Goal: Task Accomplishment & Management: Use online tool/utility

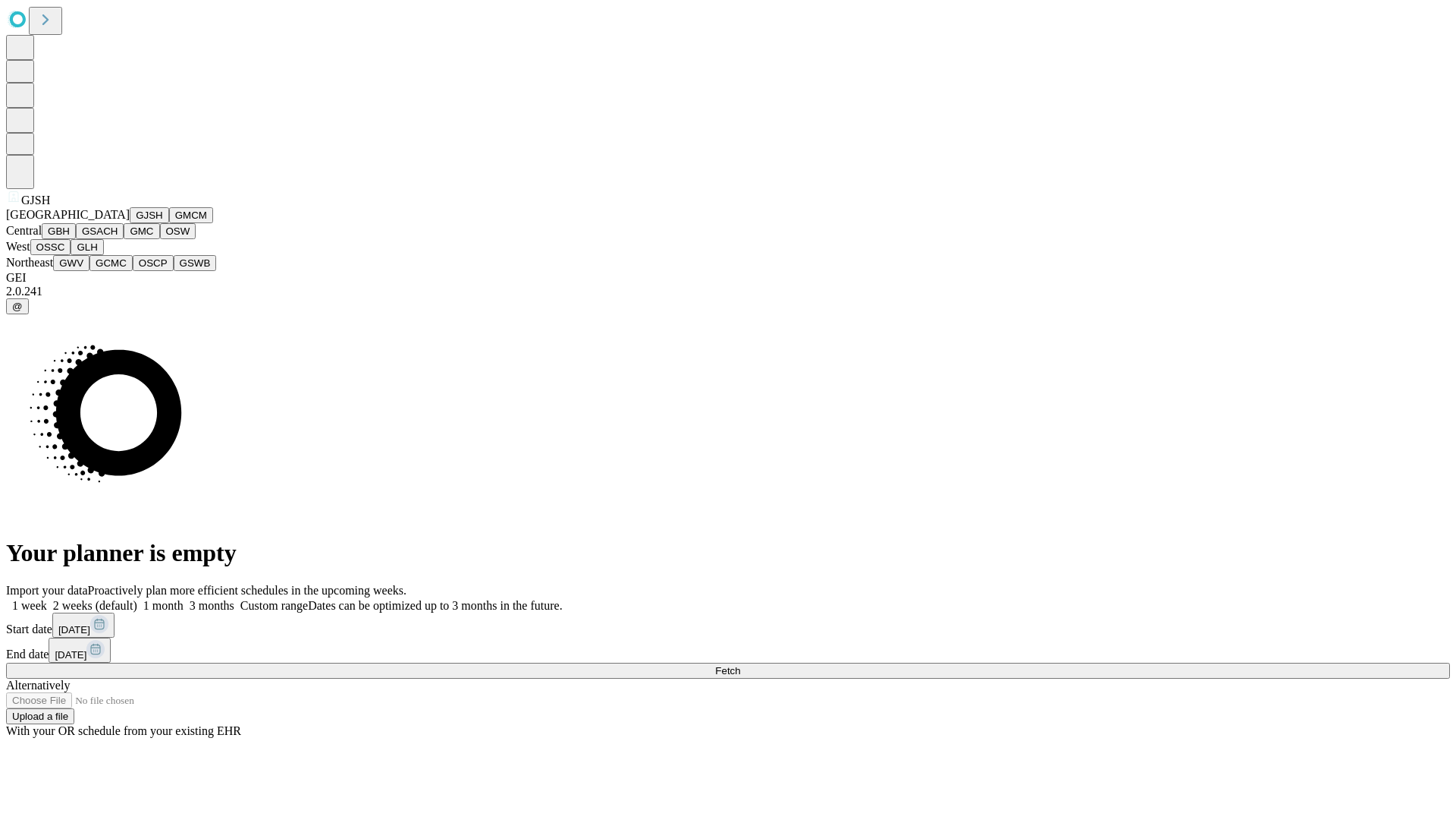
click at [130, 223] on button "GJSH" at bounding box center [149, 215] width 39 height 16
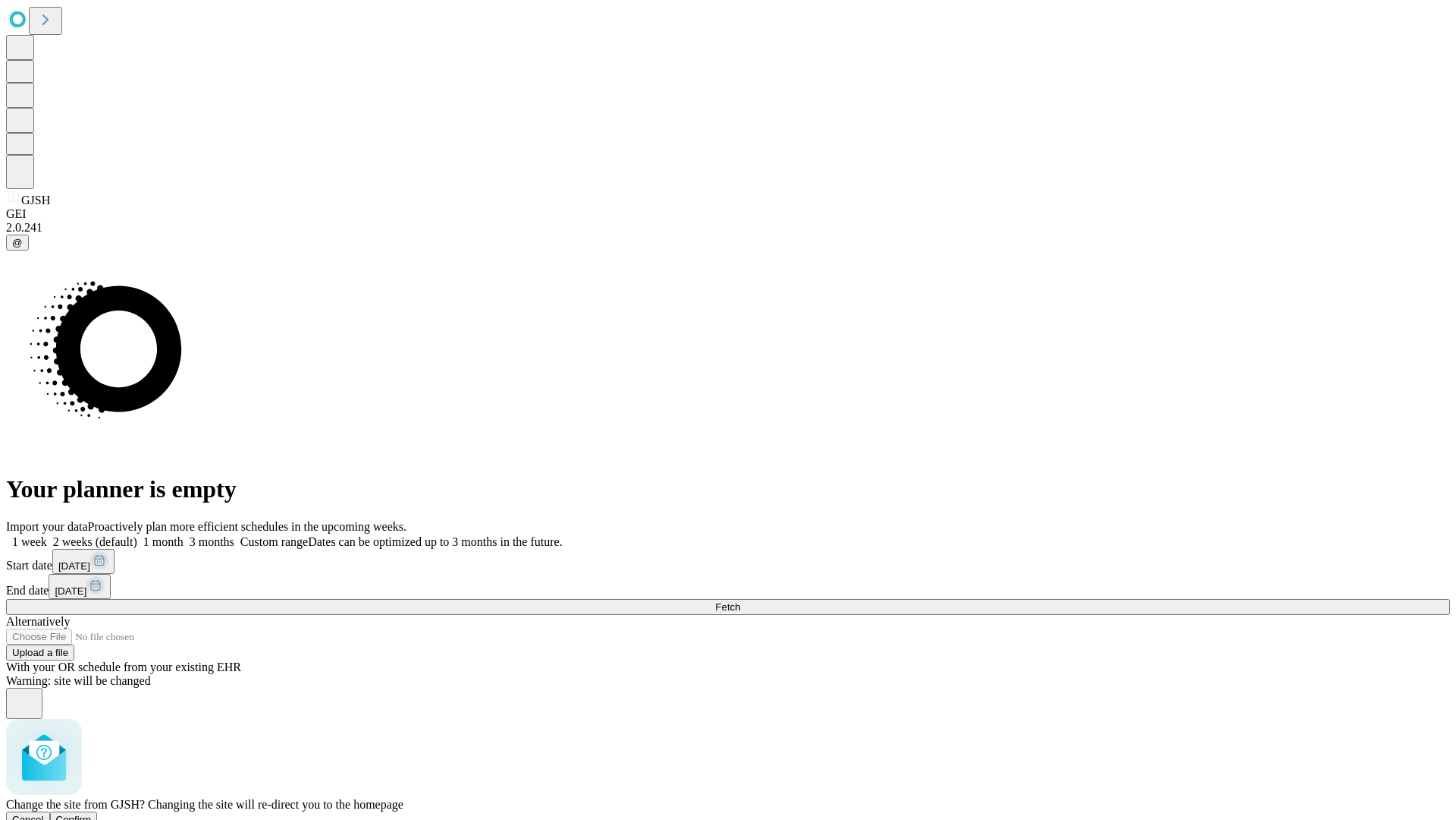
click at [92, 814] on span "Confirm" at bounding box center [74, 819] width 36 height 12
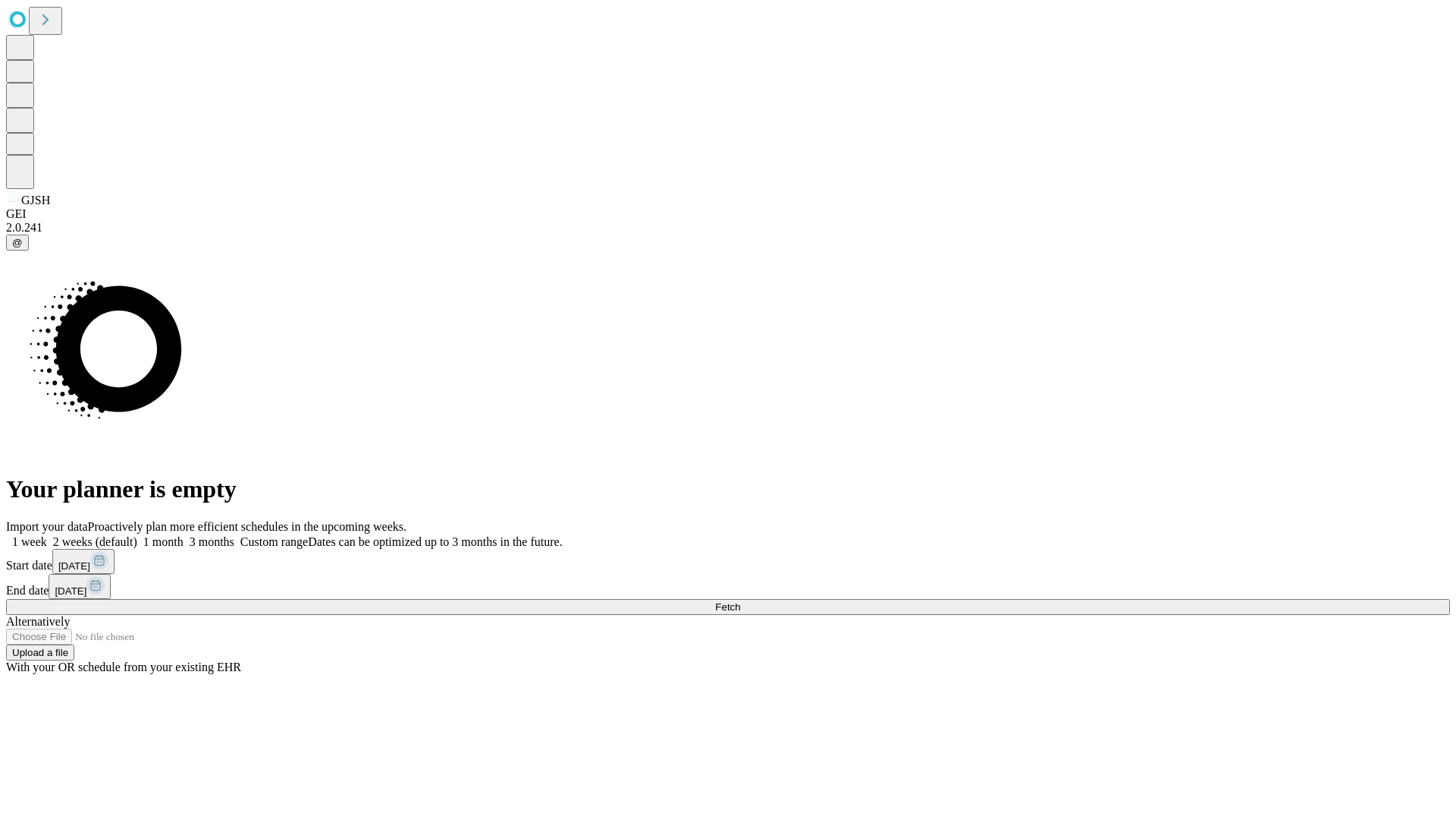
click at [137, 535] on label "2 weeks (default)" at bounding box center [92, 541] width 90 height 13
click at [740, 601] on span "Fetch" at bounding box center [728, 607] width 25 height 12
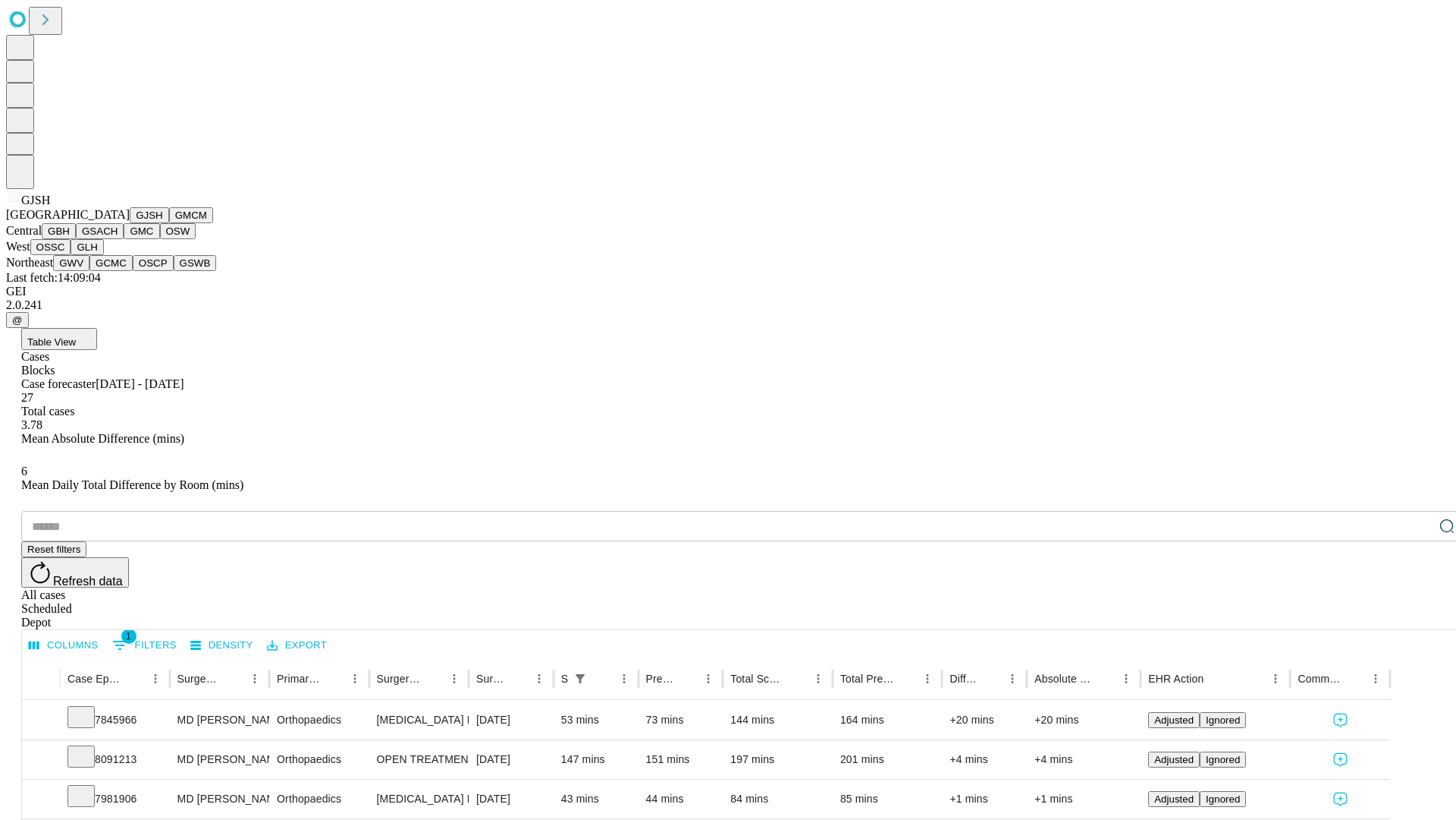
click at [169, 223] on button "GMCM" at bounding box center [191, 215] width 44 height 16
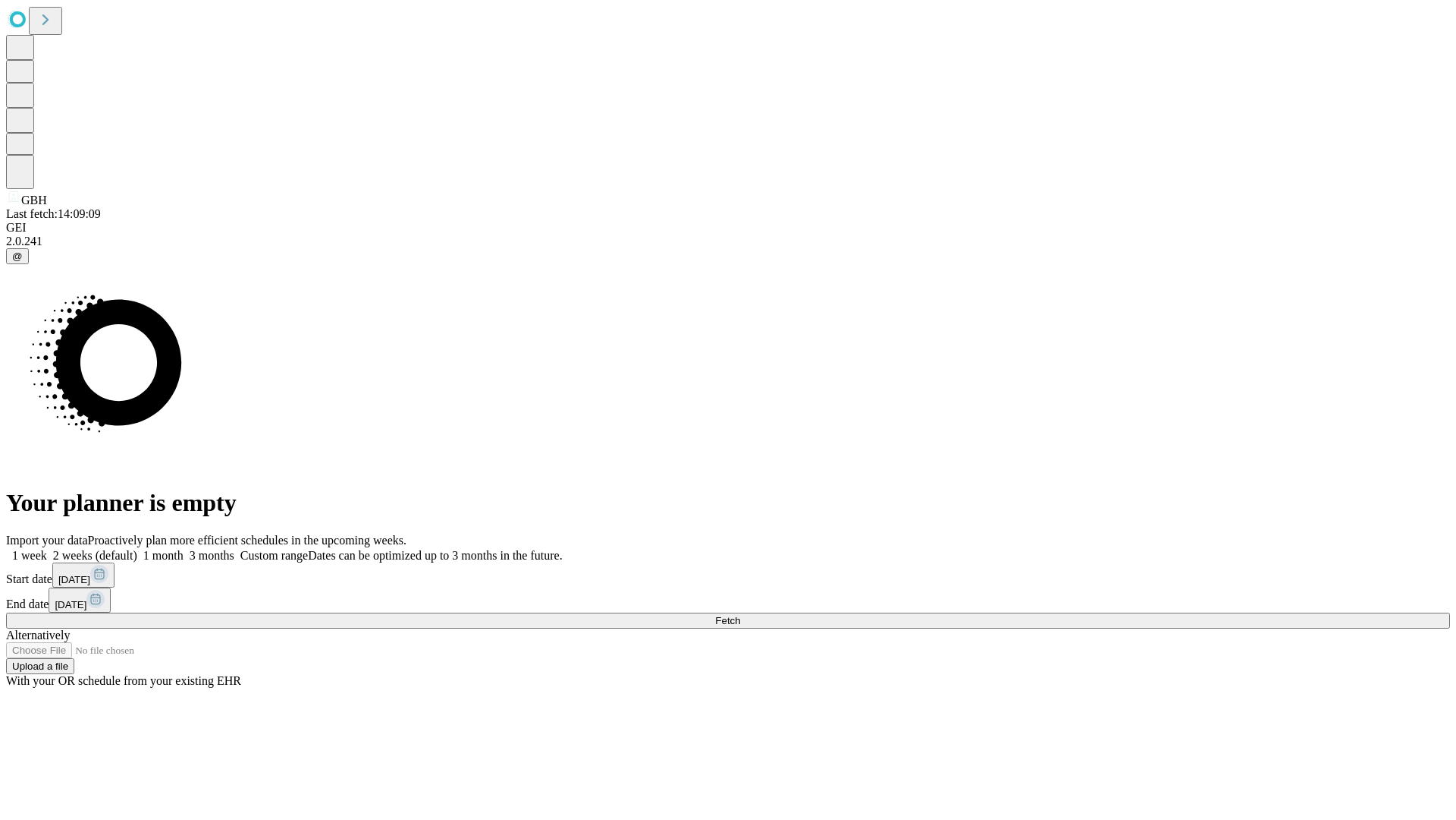
click at [137, 549] on label "2 weeks (default)" at bounding box center [92, 555] width 90 height 13
click at [740, 614] on span "Fetch" at bounding box center [728, 620] width 25 height 12
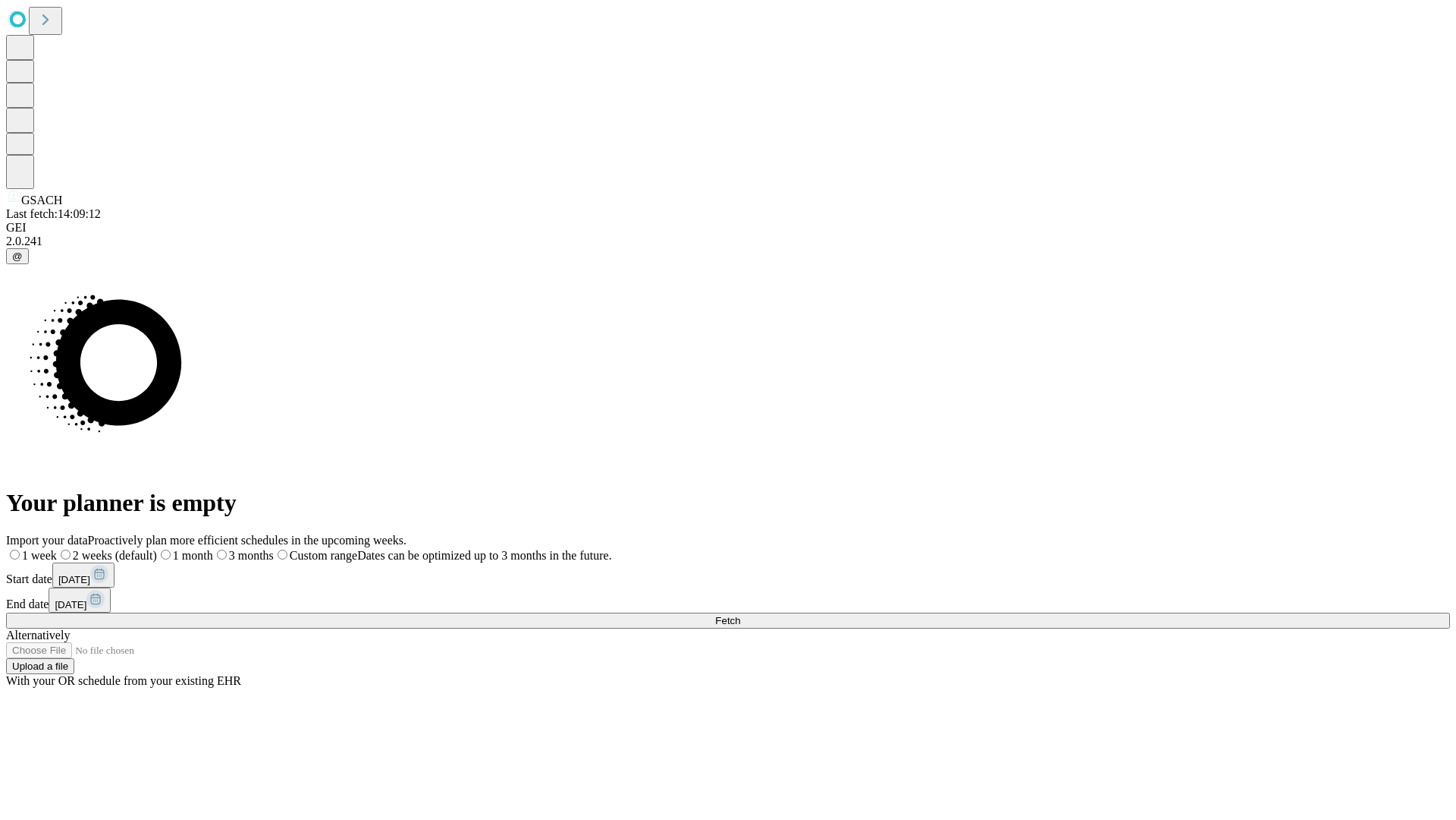
click at [740, 614] on span "Fetch" at bounding box center [728, 620] width 25 height 12
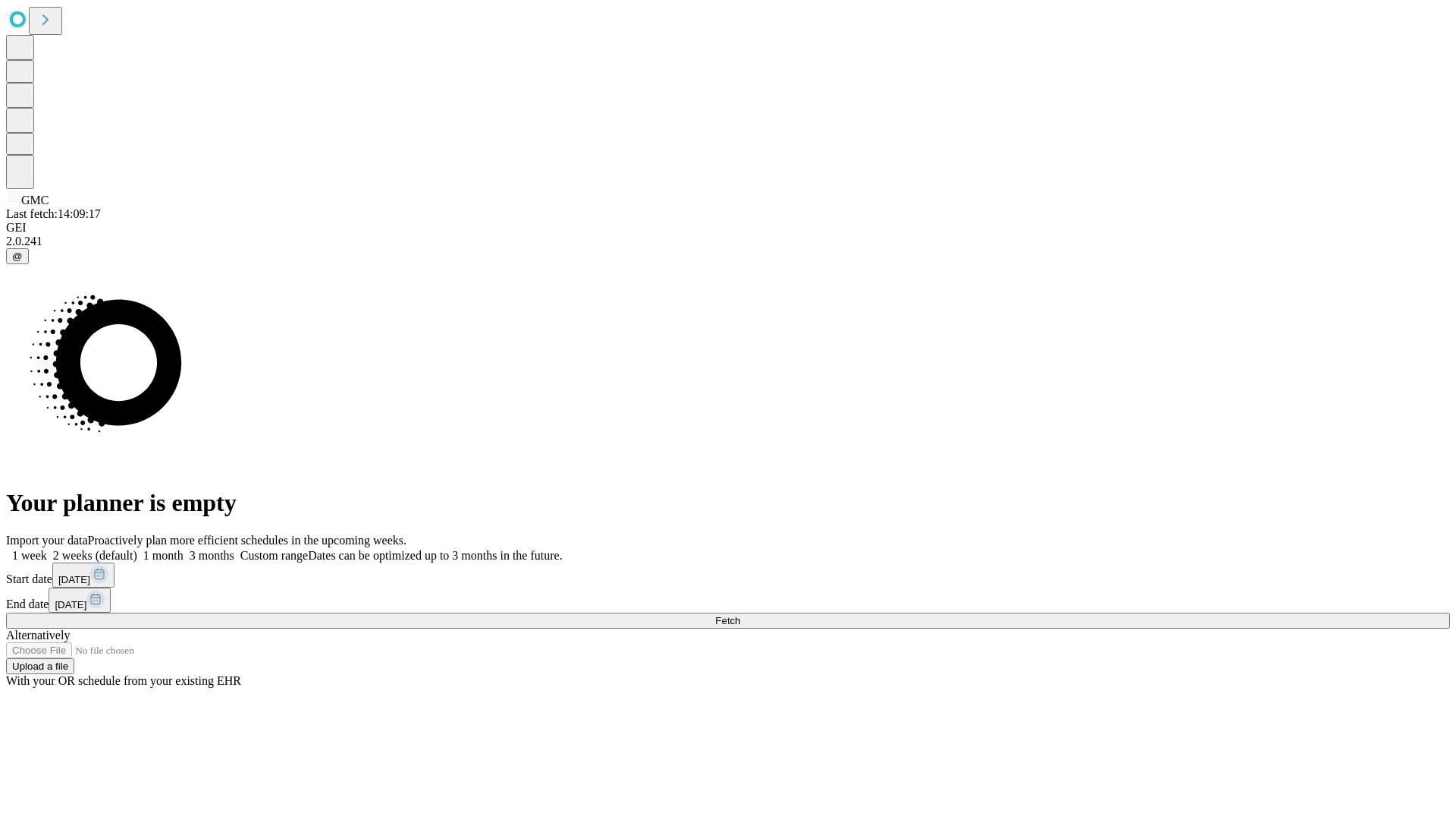
click at [137, 549] on label "2 weeks (default)" at bounding box center [92, 555] width 90 height 13
click at [740, 614] on span "Fetch" at bounding box center [728, 620] width 25 height 12
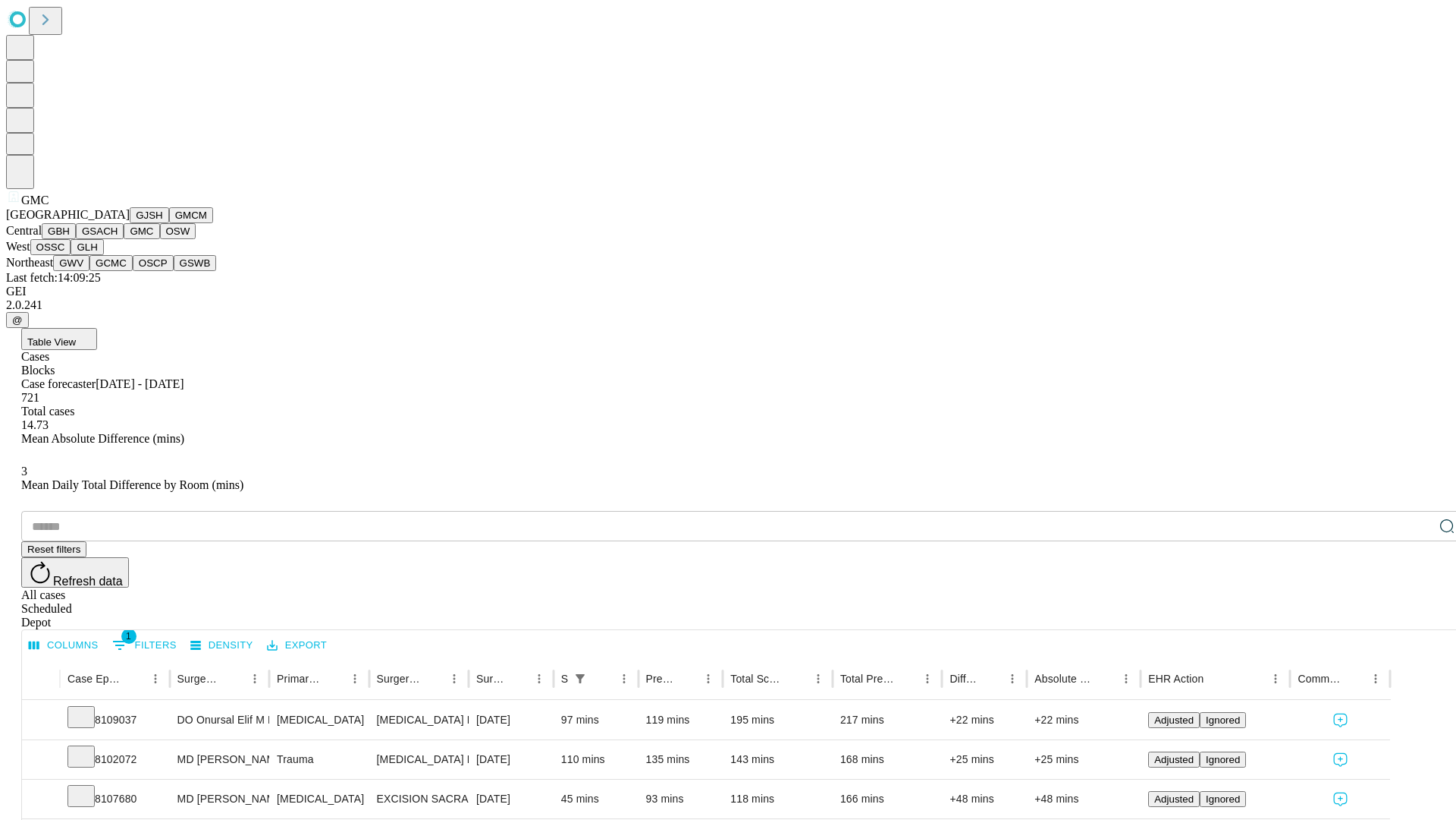
click at [160, 239] on button "OSW" at bounding box center [178, 231] width 36 height 16
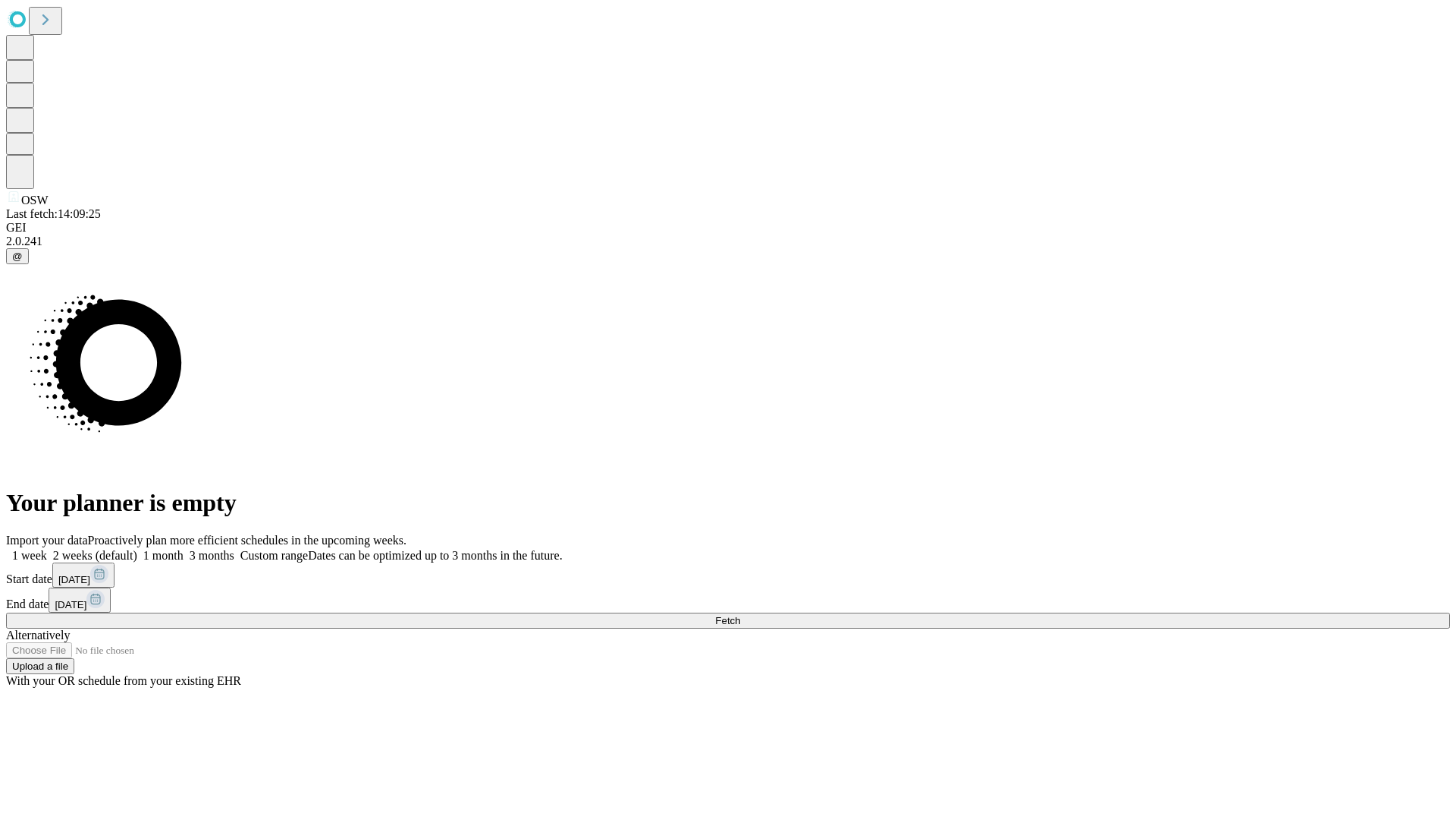
click at [137, 549] on label "2 weeks (default)" at bounding box center [92, 555] width 90 height 13
click at [740, 614] on span "Fetch" at bounding box center [728, 620] width 25 height 12
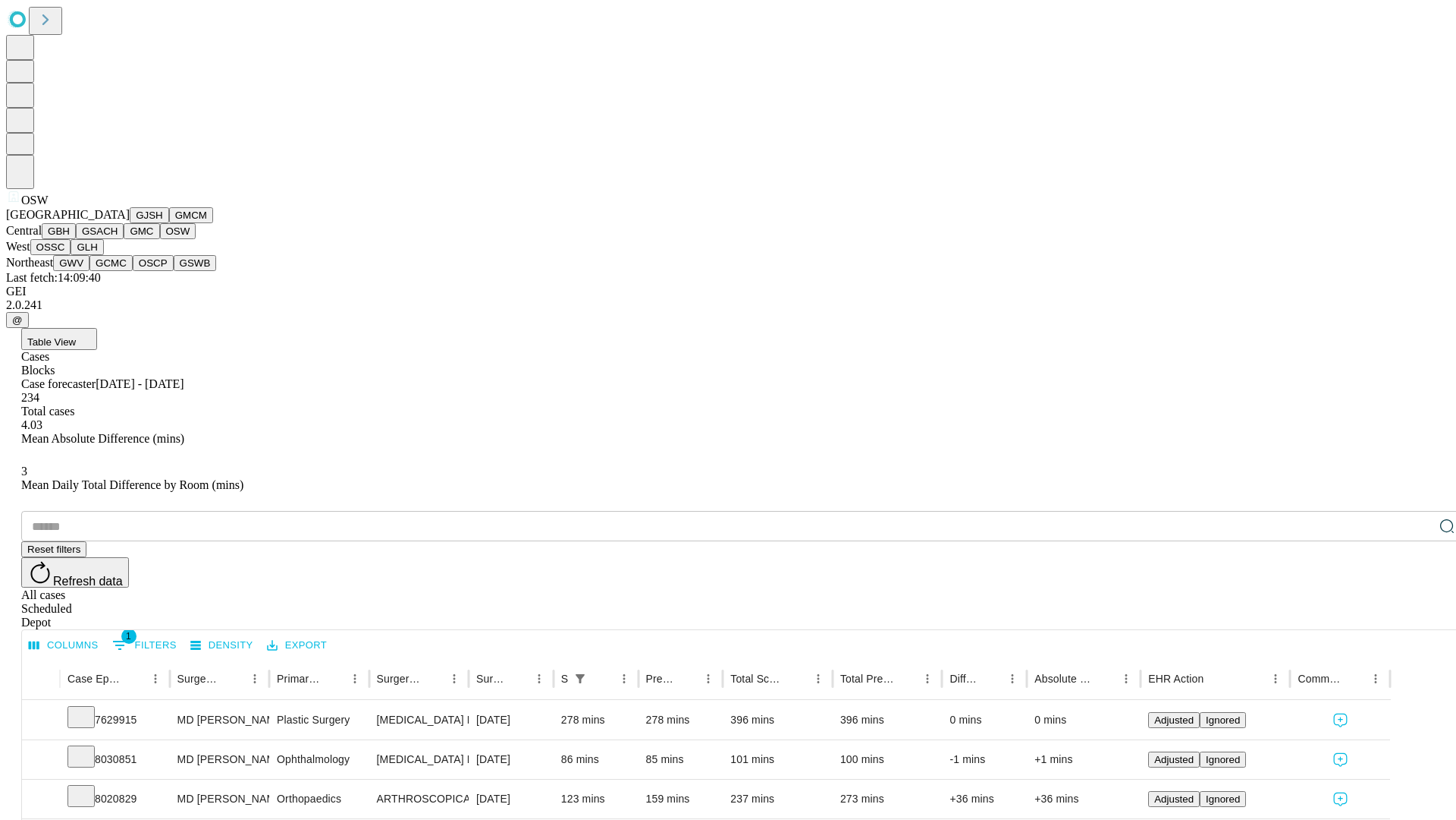
click at [71, 255] on button "OSSC" at bounding box center [50, 247] width 41 height 16
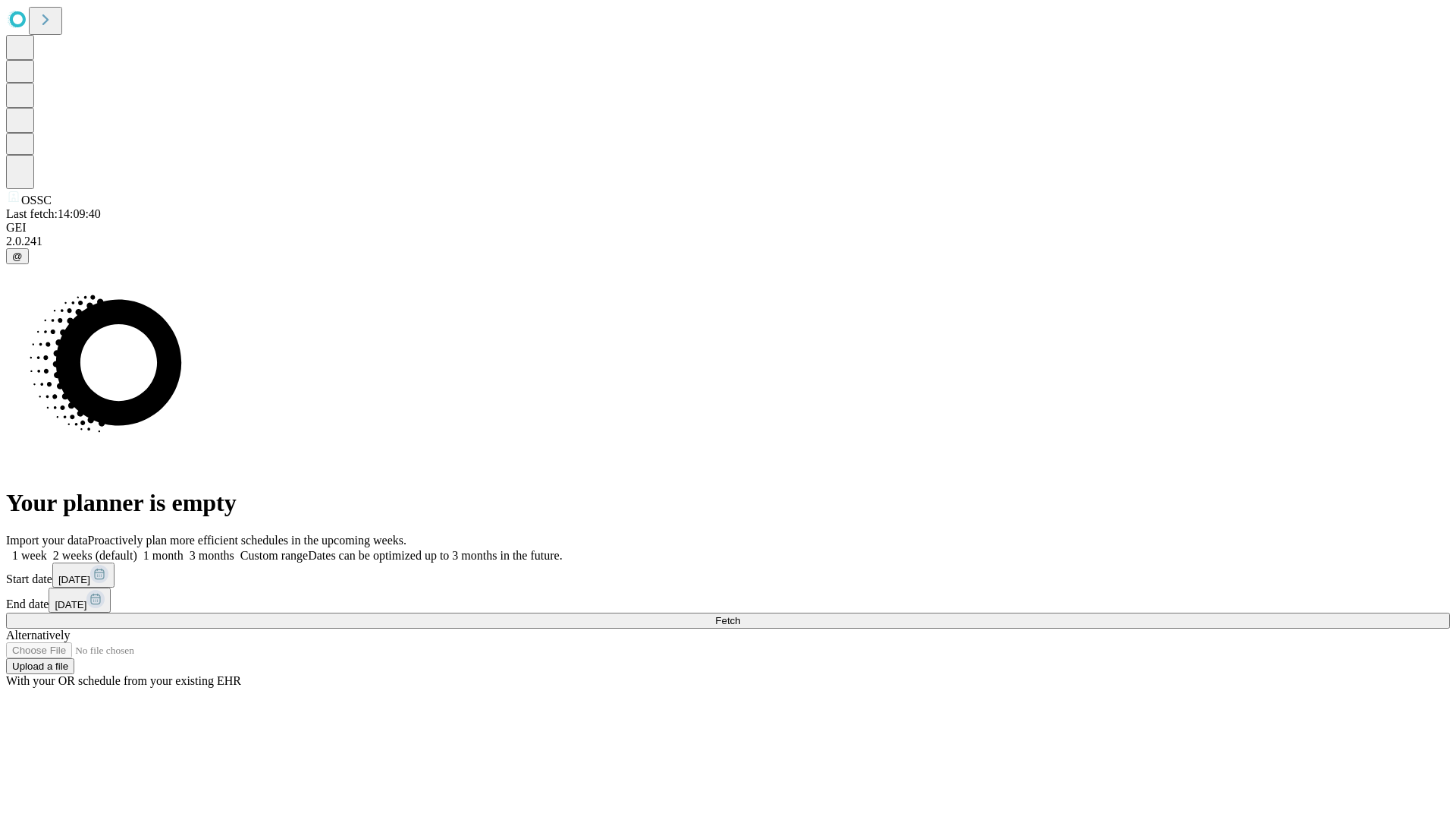
click at [137, 549] on label "2 weeks (default)" at bounding box center [92, 555] width 90 height 13
click at [740, 614] on span "Fetch" at bounding box center [728, 620] width 25 height 12
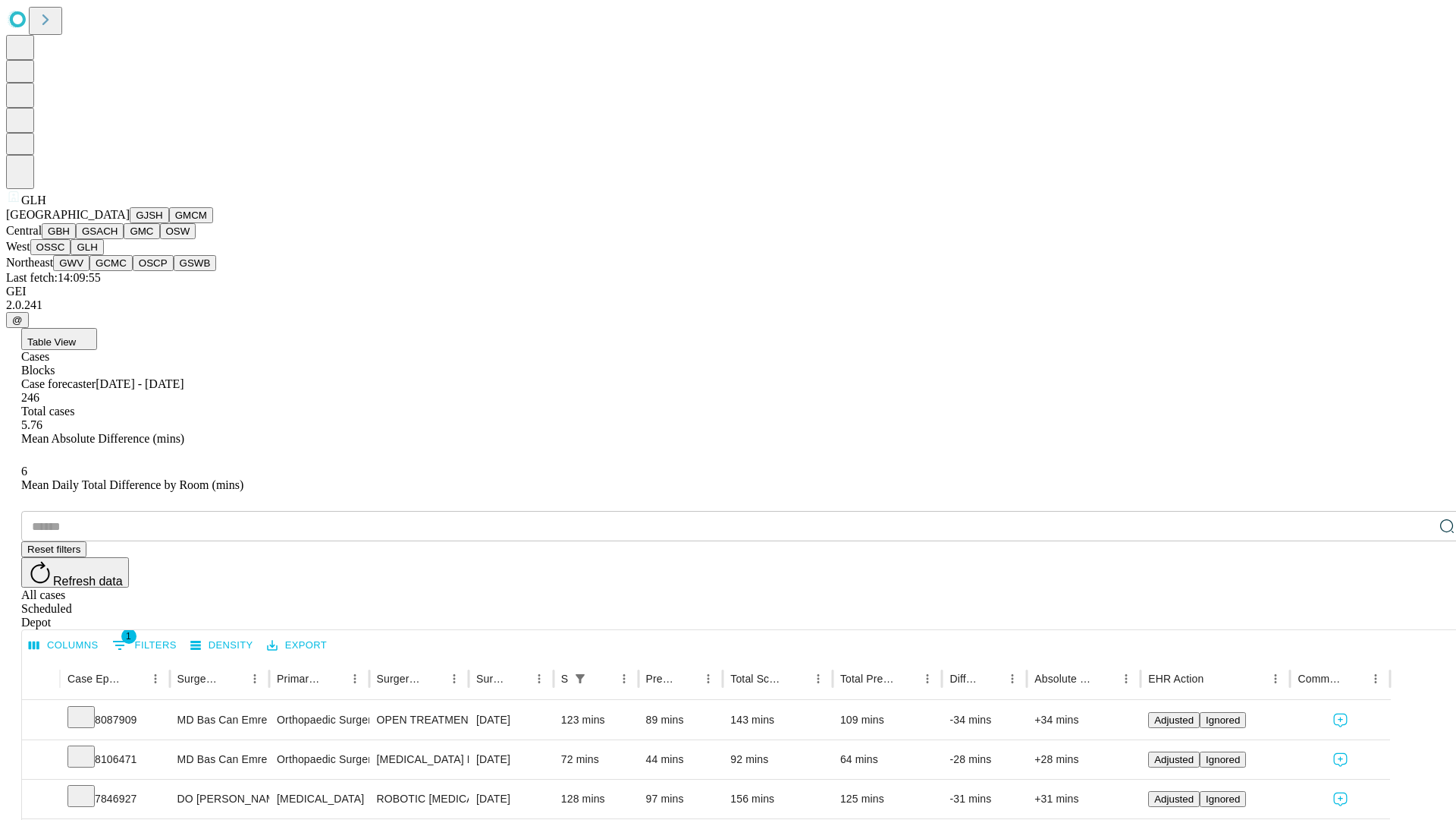
click at [90, 271] on button "GWV" at bounding box center [71, 263] width 36 height 16
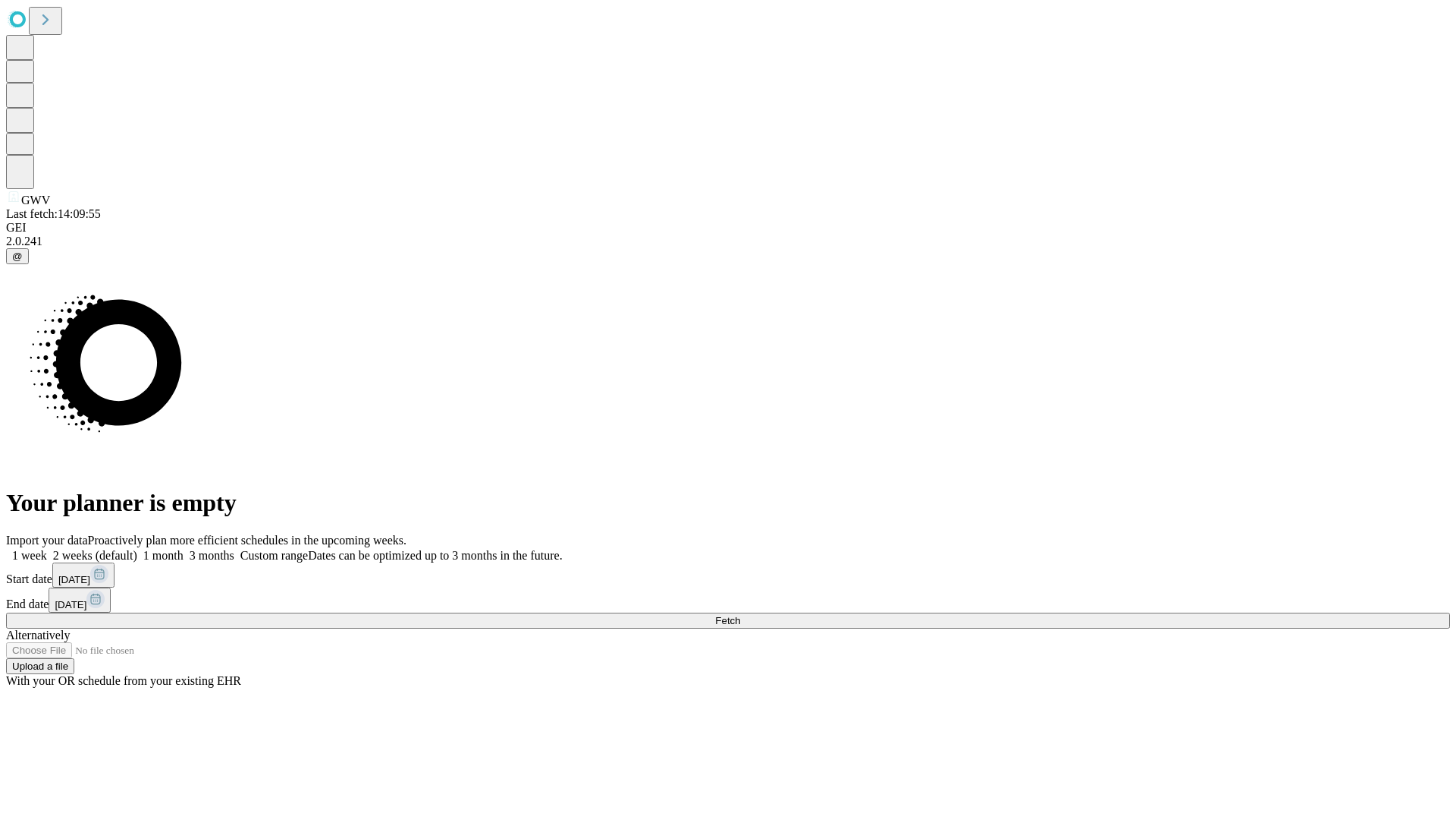
click at [740, 614] on span "Fetch" at bounding box center [728, 620] width 25 height 12
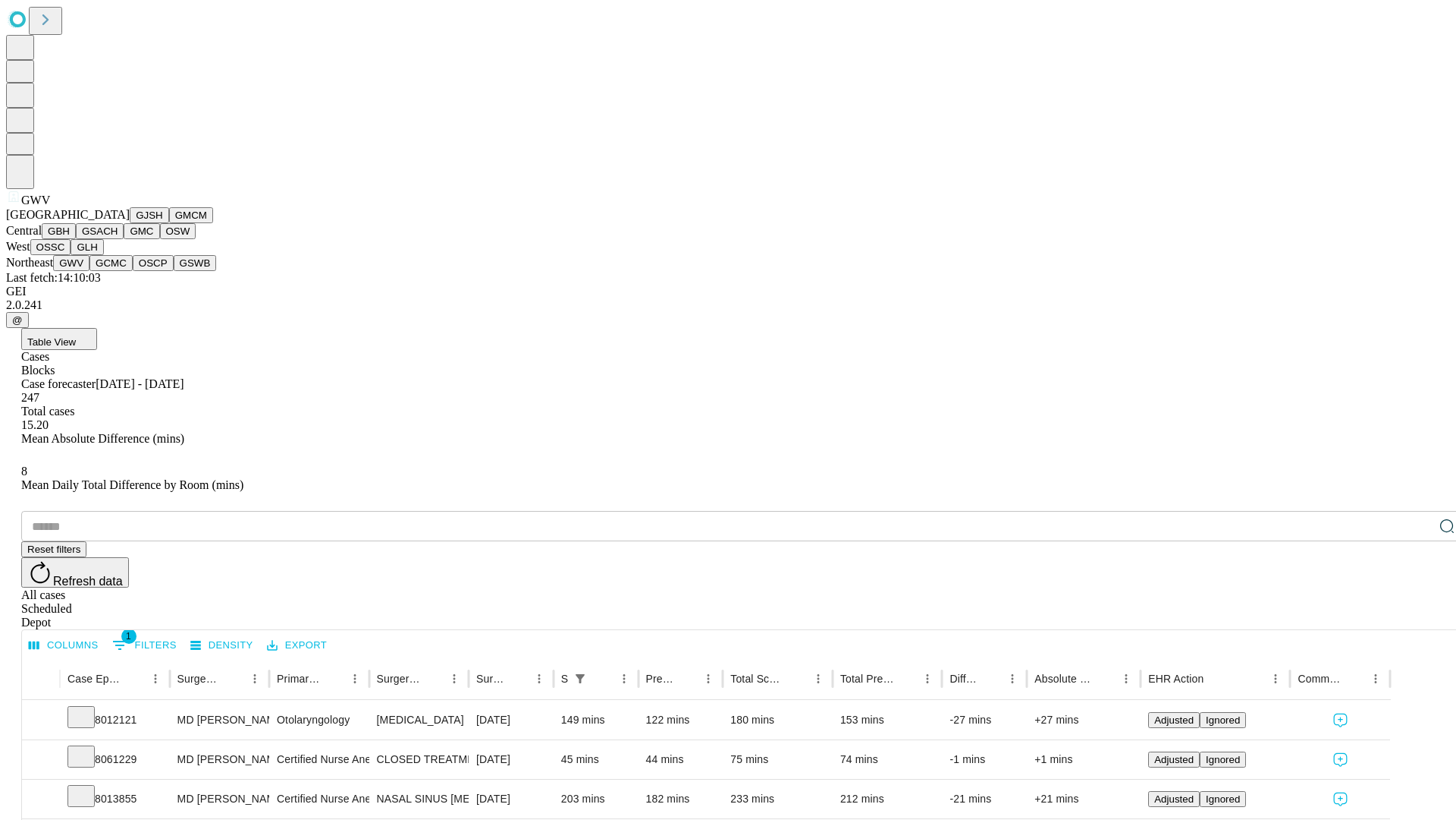
click at [117, 271] on button "GCMC" at bounding box center [111, 263] width 43 height 16
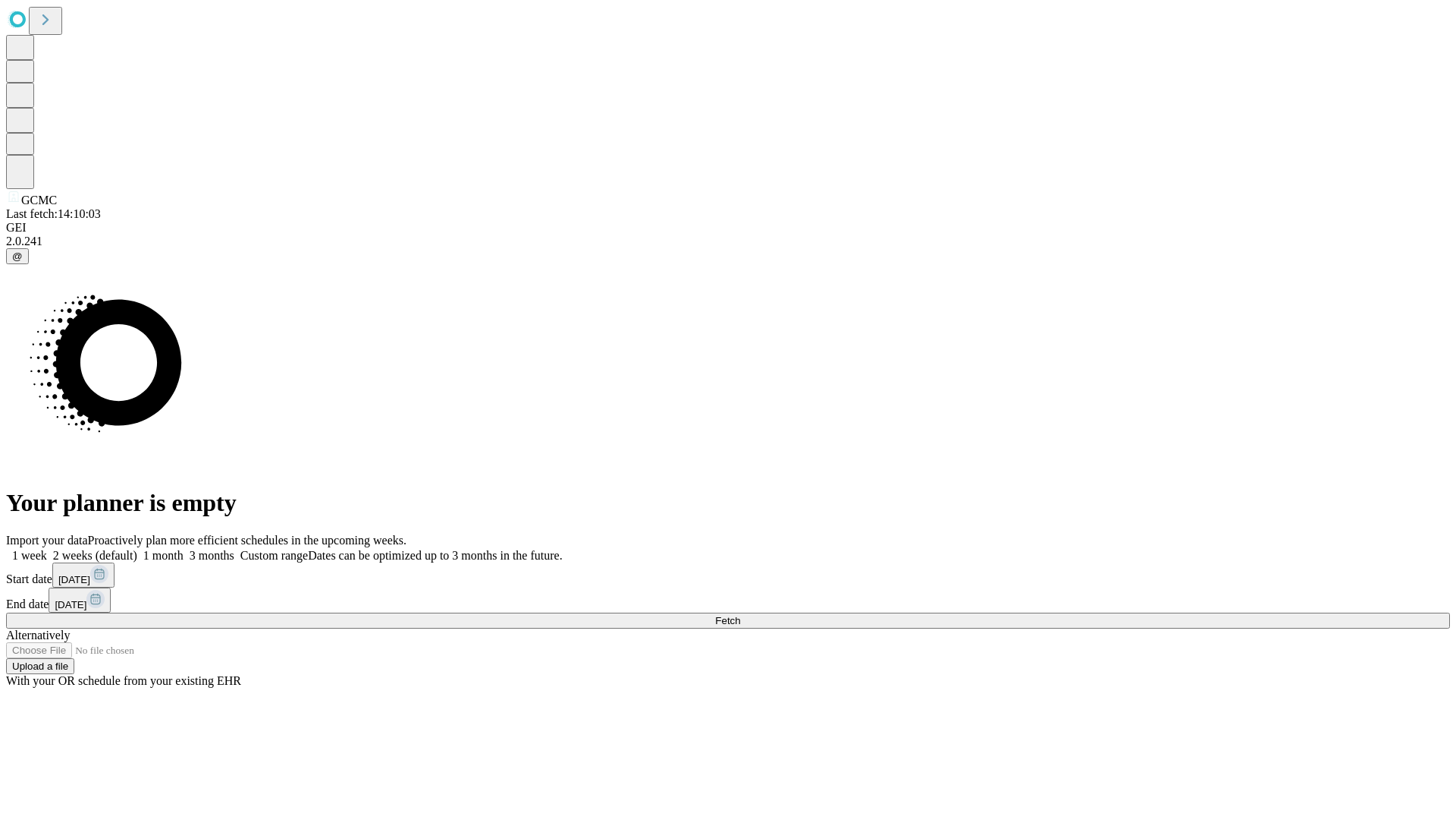
click at [137, 549] on label "2 weeks (default)" at bounding box center [92, 555] width 90 height 13
click at [740, 614] on span "Fetch" at bounding box center [728, 620] width 25 height 12
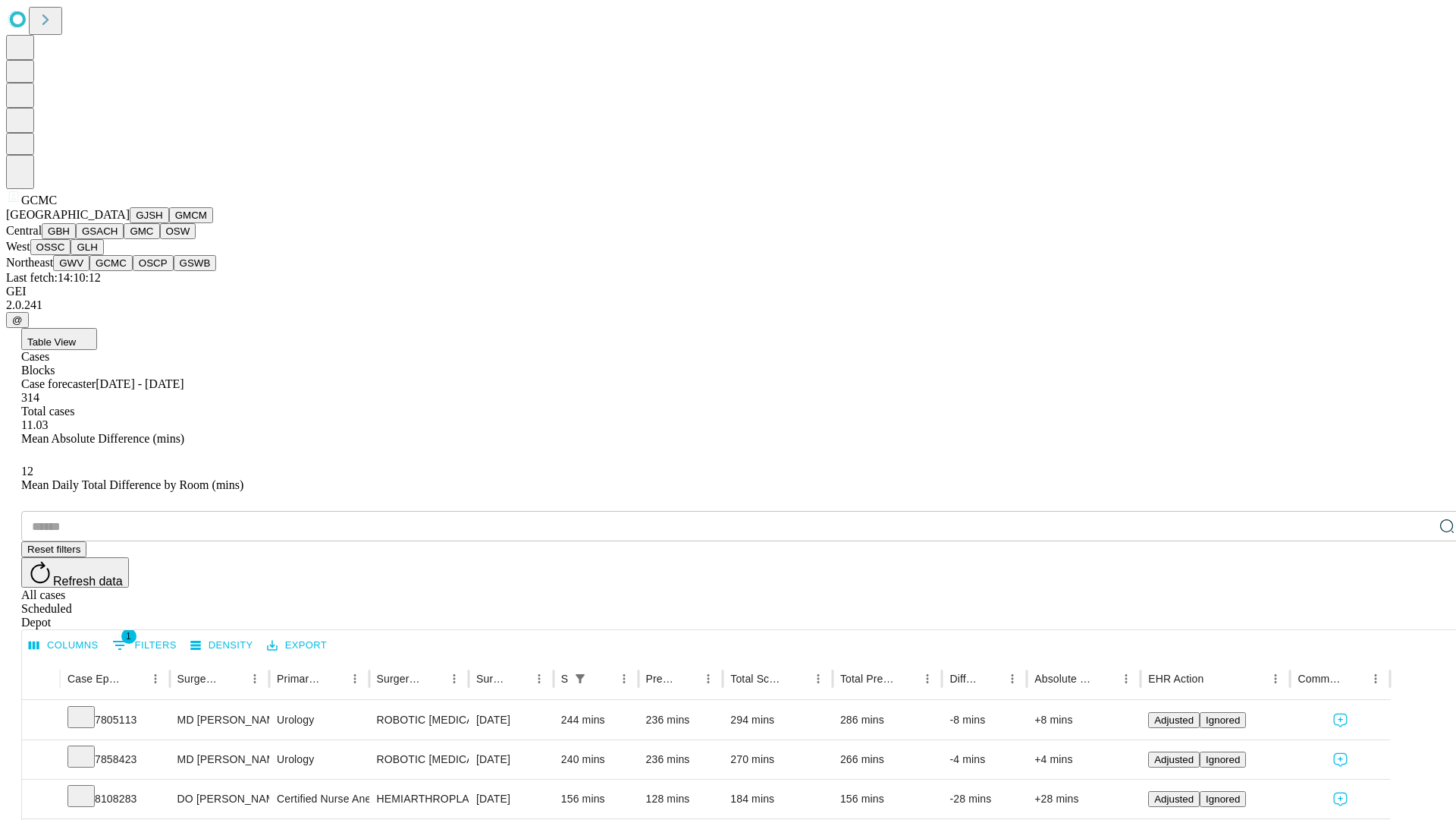
click at [133, 271] on button "OSCP" at bounding box center [153, 263] width 41 height 16
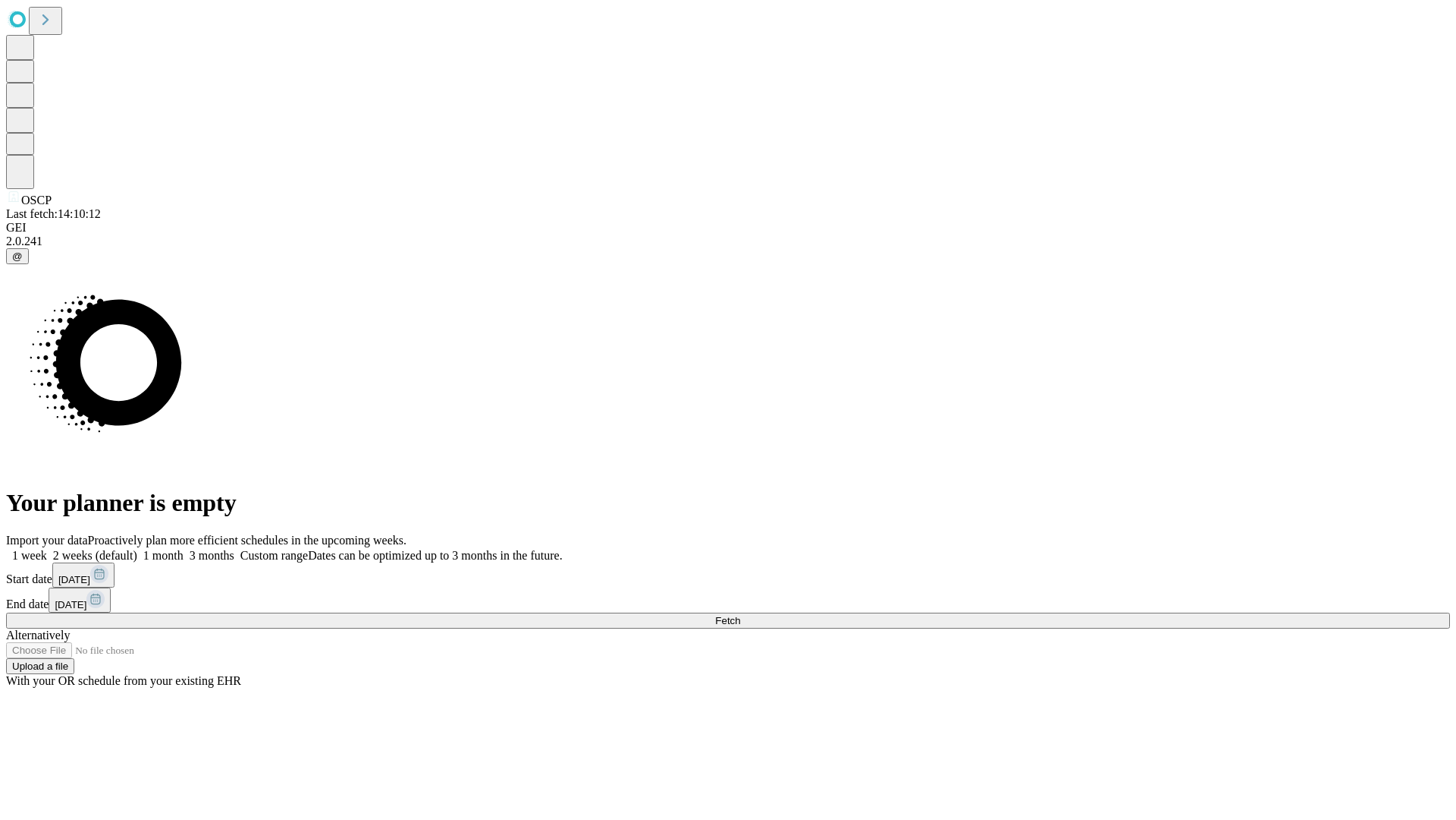
click at [137, 549] on label "2 weeks (default)" at bounding box center [92, 555] width 90 height 13
click at [740, 614] on span "Fetch" at bounding box center [728, 620] width 25 height 12
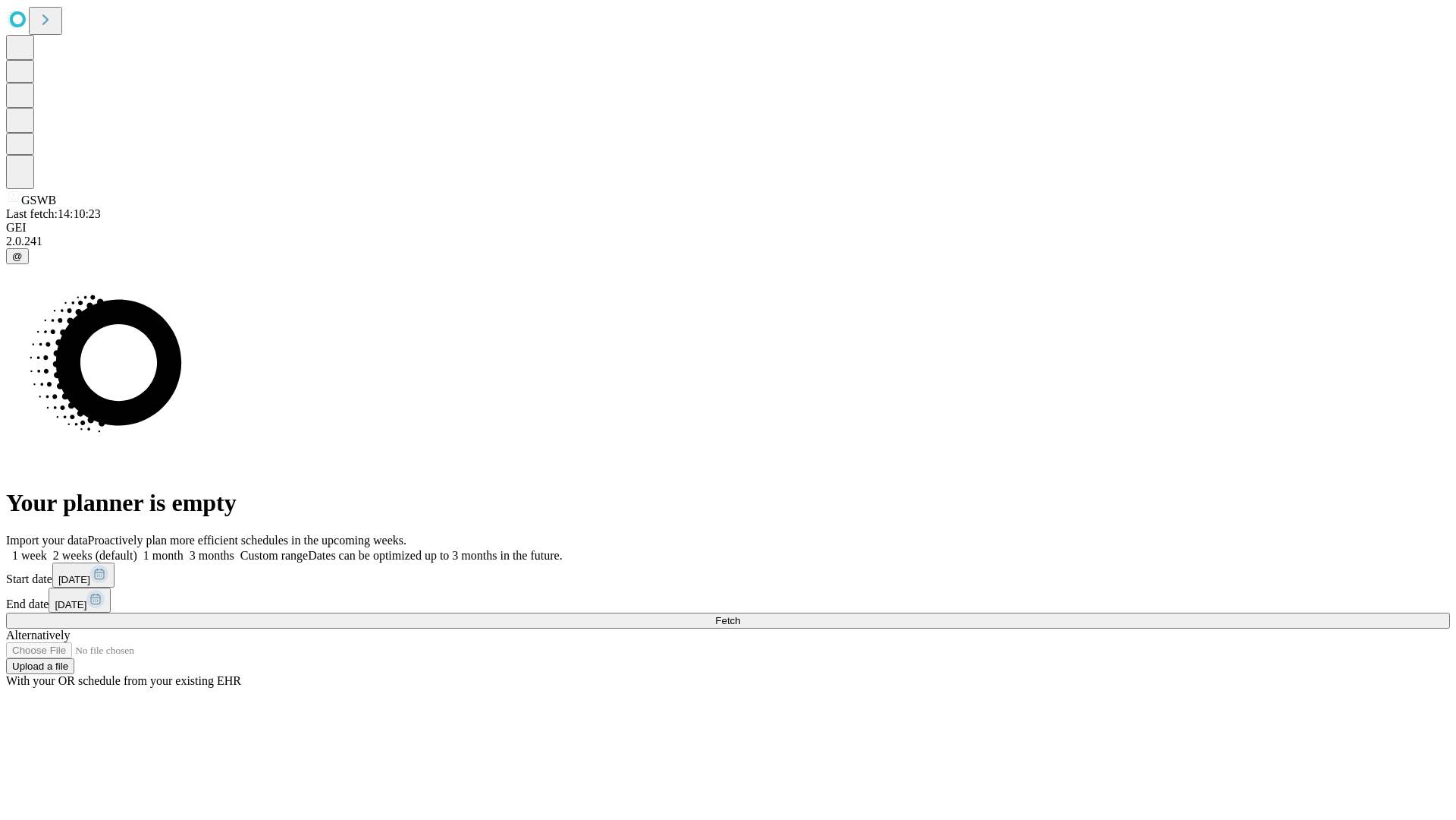
click at [137, 549] on label "2 weeks (default)" at bounding box center [92, 555] width 90 height 13
click at [740, 614] on span "Fetch" at bounding box center [728, 620] width 25 height 12
